Goal: Transaction & Acquisition: Subscribe to service/newsletter

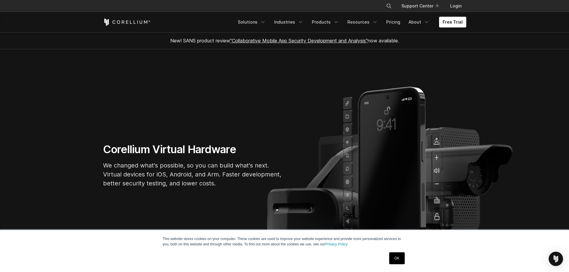
click at [400, 259] on link "OK" at bounding box center [396, 258] width 15 height 12
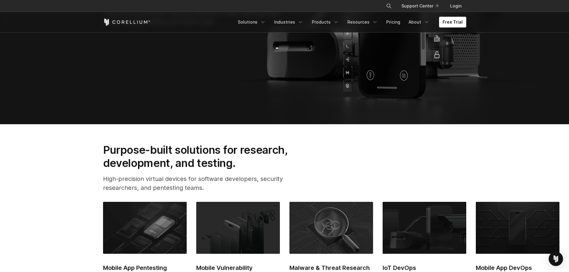
scroll to position [179, 0]
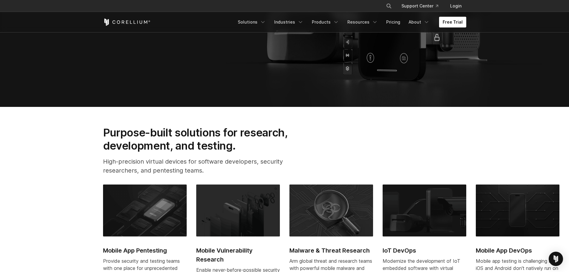
click at [450, 20] on link "Free Trial" at bounding box center [452, 22] width 27 height 11
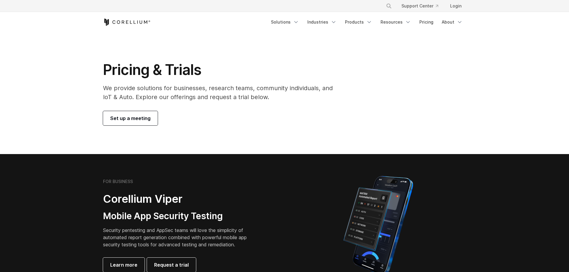
click at [118, 117] on span "Set up a meeting" at bounding box center [130, 118] width 40 height 7
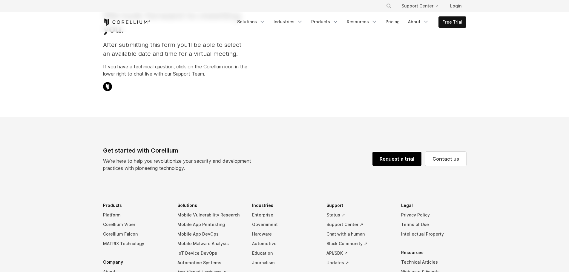
click at [388, 158] on link "Request a trial" at bounding box center [396, 159] width 49 height 14
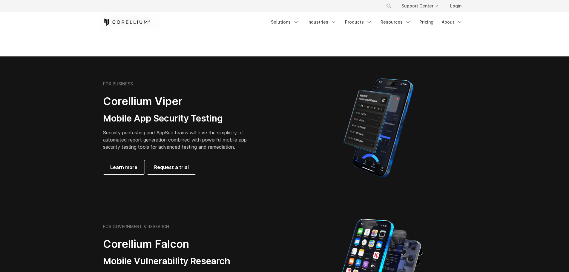
scroll to position [119, 0]
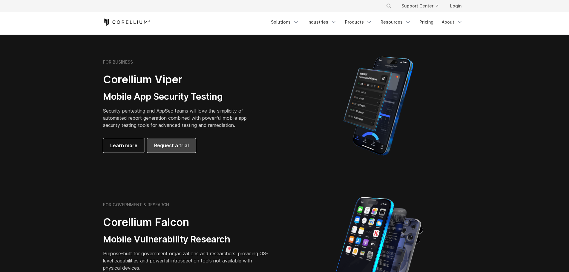
click at [168, 149] on link "Request a trial" at bounding box center [171, 145] width 49 height 14
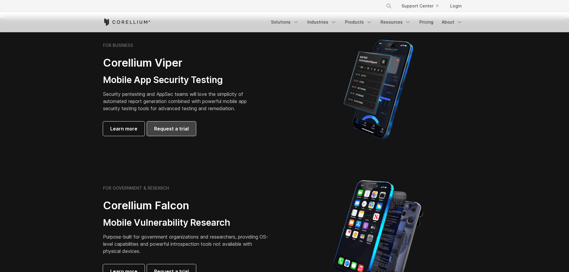
scroll to position [179, 0]
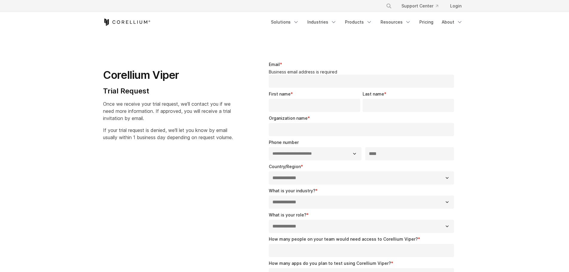
select select "**"
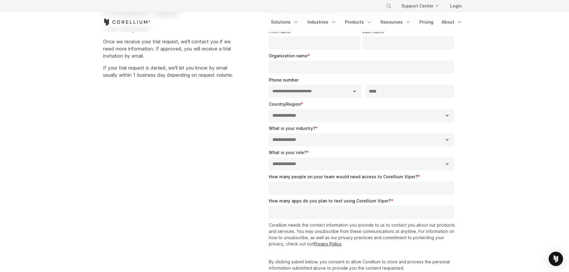
scroll to position [119, 0]
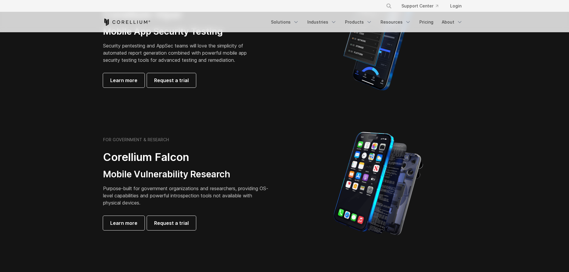
scroll to position [179, 0]
